Goal: Information Seeking & Learning: Check status

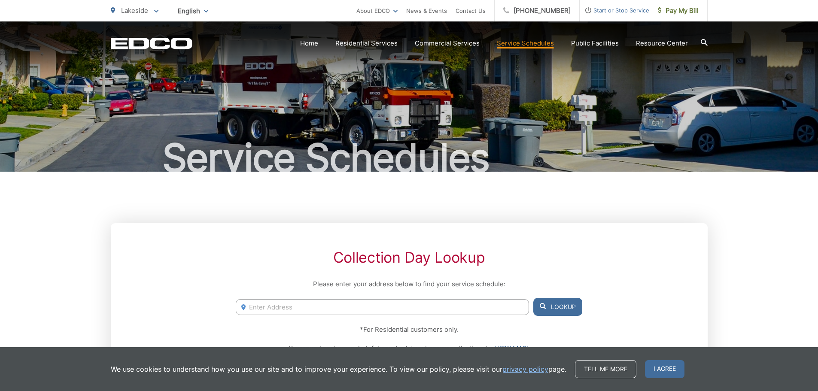
click at [351, 305] on input "Enter Address" at bounding box center [382, 307] width 293 height 16
click at [574, 305] on button "Lookup" at bounding box center [557, 307] width 49 height 18
click at [316, 311] on input "9927 [GEOGRAPHIC_DATA]" at bounding box center [382, 307] width 293 height 16
type input "[STREET_ADDRESS]"
click at [562, 304] on button "Lookup" at bounding box center [557, 307] width 49 height 18
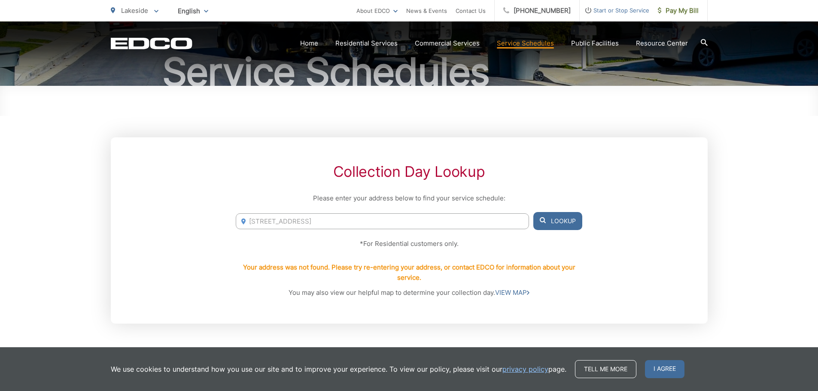
scroll to position [43, 0]
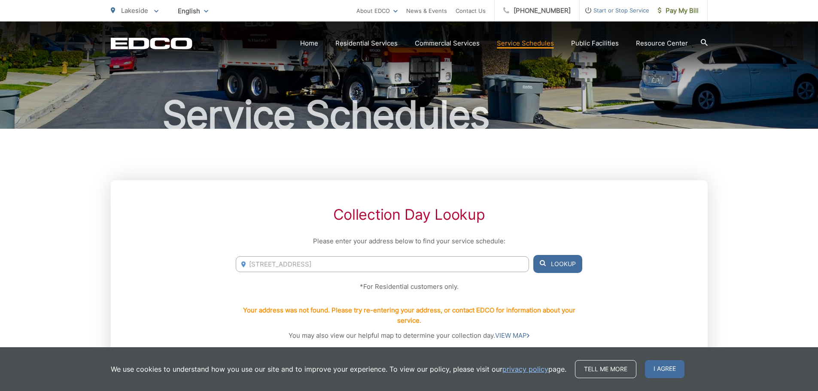
click at [372, 267] on input "[STREET_ADDRESS]" at bounding box center [382, 264] width 293 height 16
click at [543, 261] on icon at bounding box center [543, 263] width 6 height 6
click at [398, 264] on input "[STREET_ADDRESS]" at bounding box center [382, 264] width 293 height 16
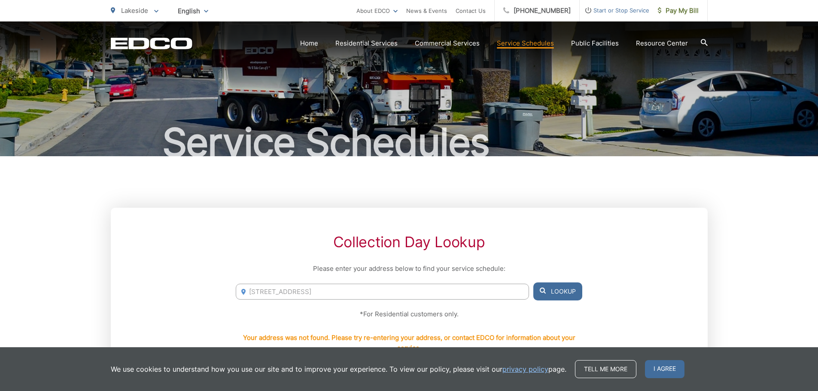
scroll to position [0, 0]
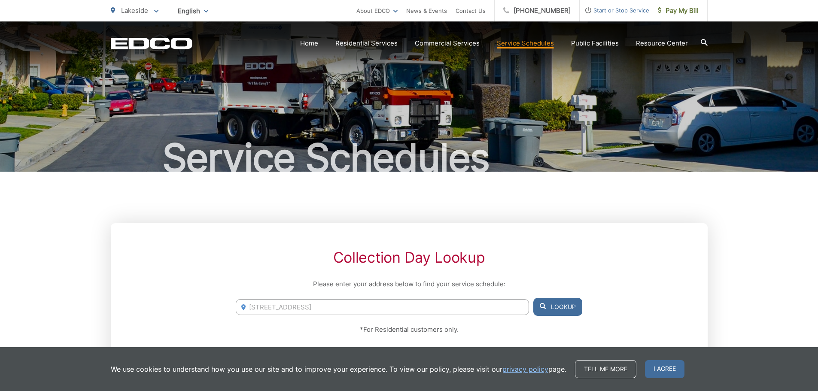
click at [522, 45] on link "Service Schedules" at bounding box center [525, 43] width 57 height 10
click at [340, 308] on input "Enter Address" at bounding box center [382, 307] width 293 height 16
click at [302, 326] on li "17047 Rio Maria Road, Lakeside, CA, 92040" at bounding box center [382, 325] width 293 height 13
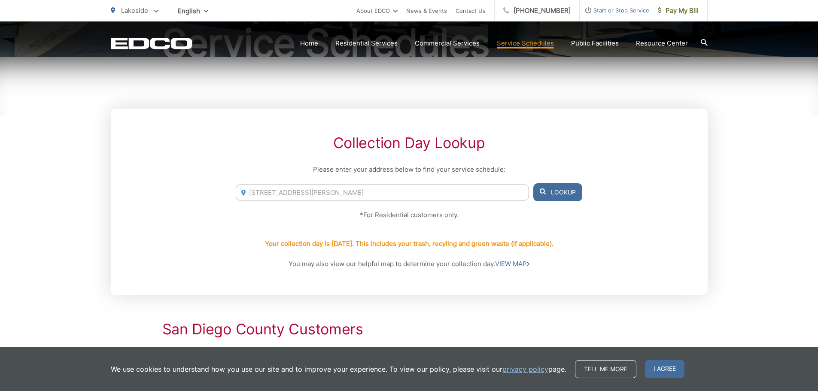
scroll to position [129, 0]
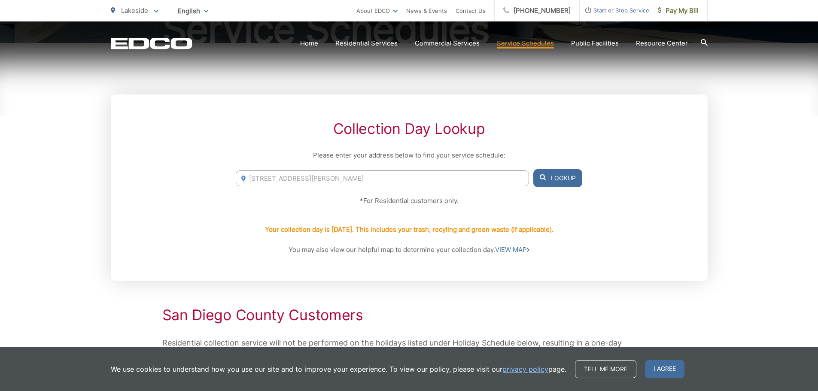
drag, startPoint x: 425, startPoint y: 178, endPoint x: 231, endPoint y: 184, distance: 193.7
click at [231, 184] on div "Collection Day Lookup Please enter your address below to find your service sche…" at bounding box center [409, 187] width 597 height 186
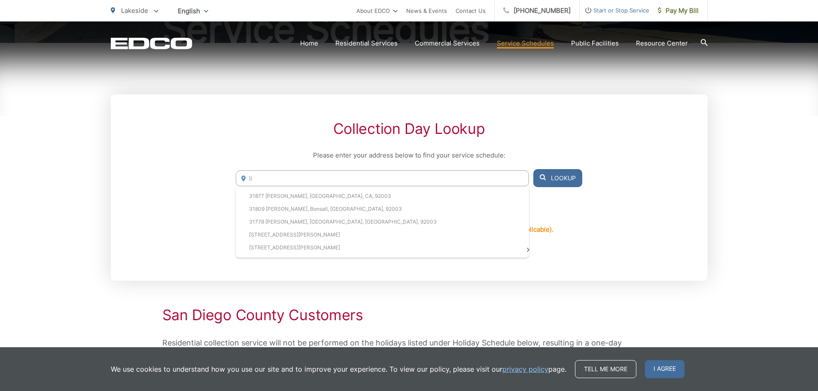
type input "l"
click at [555, 175] on button "Lookup" at bounding box center [557, 178] width 49 height 18
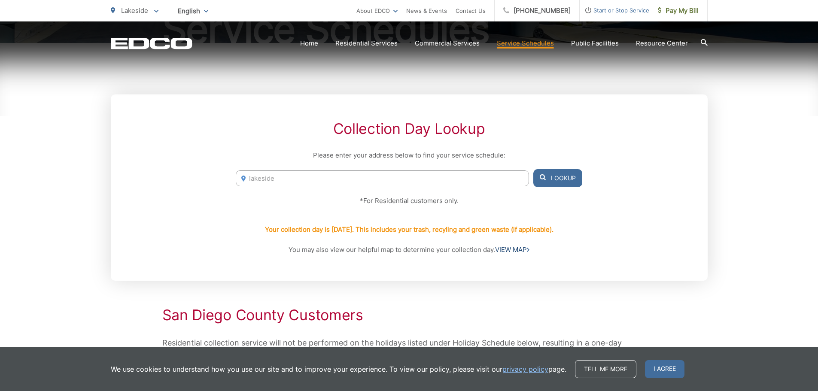
click at [507, 249] on link "VIEW MAP" at bounding box center [512, 250] width 34 height 10
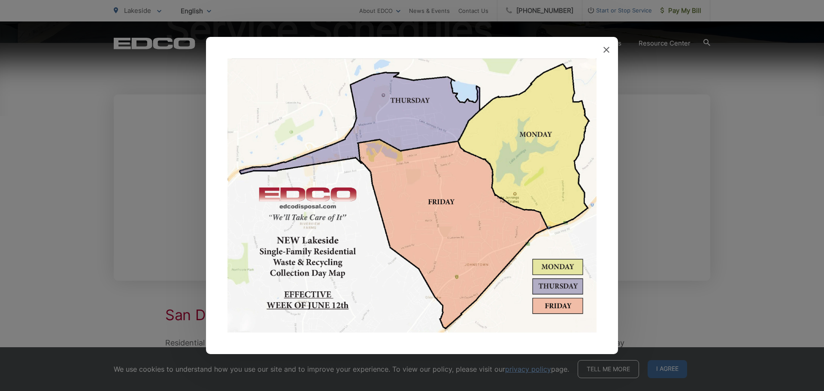
click at [438, 216] on img at bounding box center [412, 195] width 369 height 275
click at [460, 259] on img at bounding box center [412, 195] width 369 height 275
click at [449, 238] on img at bounding box center [412, 195] width 369 height 275
click at [607, 48] on icon at bounding box center [607, 50] width 6 height 6
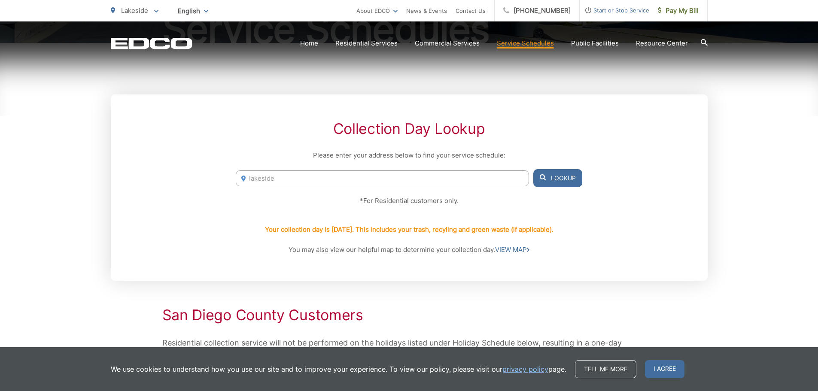
click at [253, 180] on input "lakeside" at bounding box center [382, 178] width 293 height 16
type input "la9927keside"
drag, startPoint x: 214, startPoint y: 167, endPoint x: 191, endPoint y: 166, distance: 23.2
click at [191, 166] on div "Collection Day Lookup Please enter your address below to find your service sche…" at bounding box center [409, 187] width 597 height 186
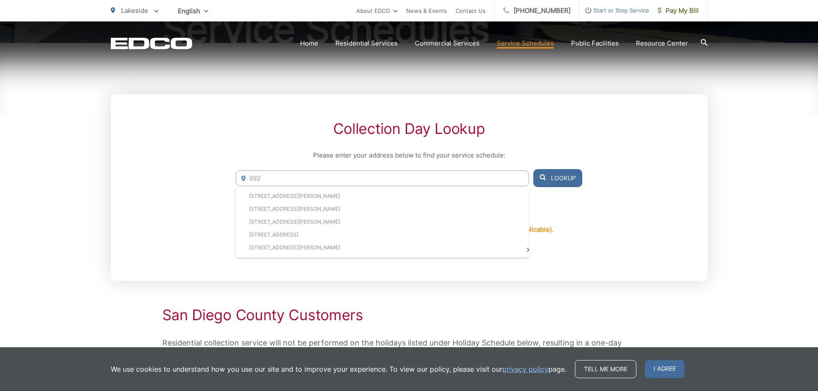
type input "9927"
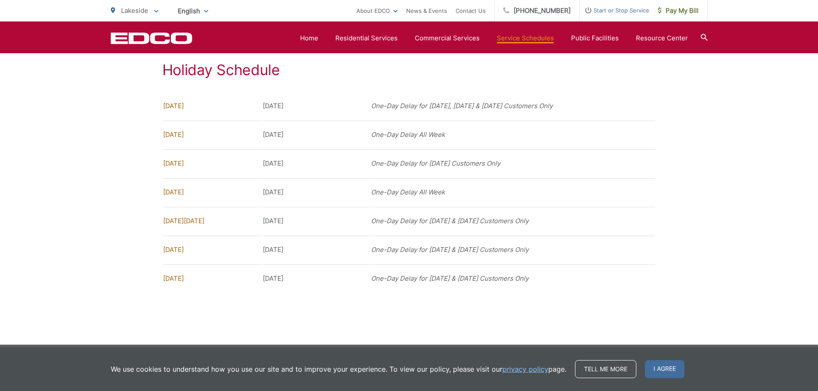
scroll to position [704, 0]
